Goal: Ask a question: Seek information or help from site administrators or community

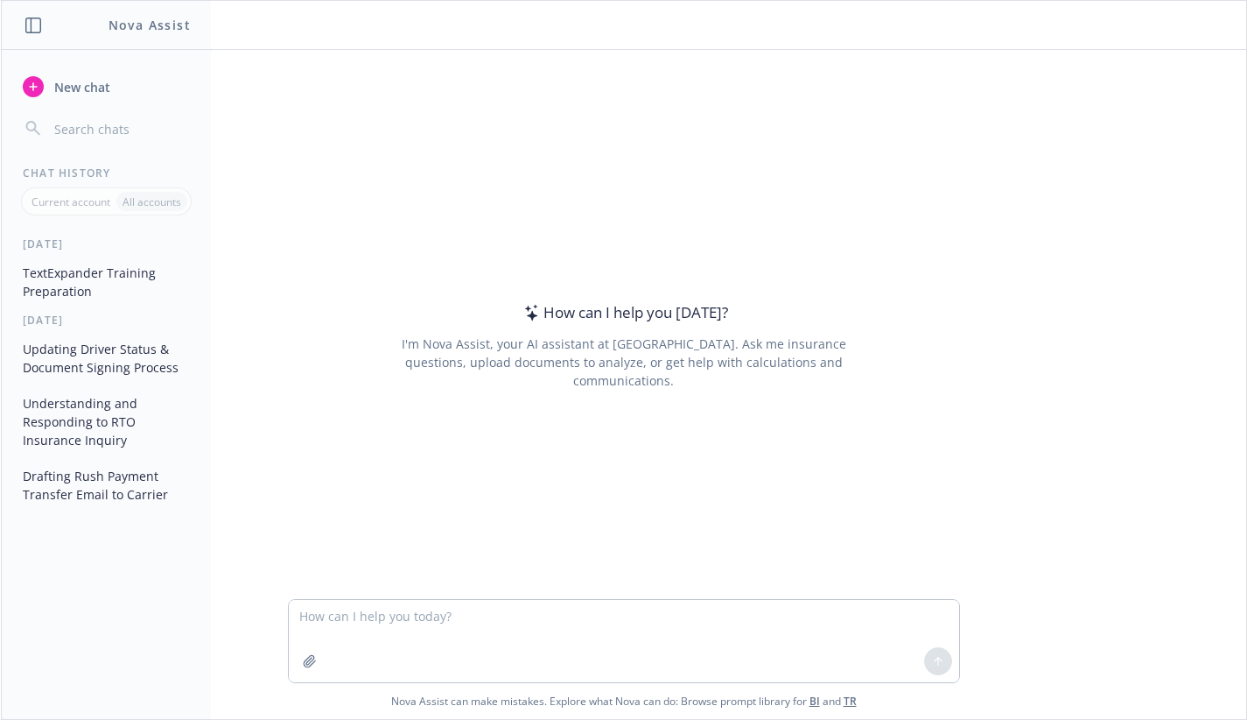
click at [892, 118] on div "How can I help you [DATE]? I'm Nova Assist, your AI assistant at Newfront. Ask …" at bounding box center [624, 324] width 1246 height 549
